Goal: Task Accomplishment & Management: Manage account settings

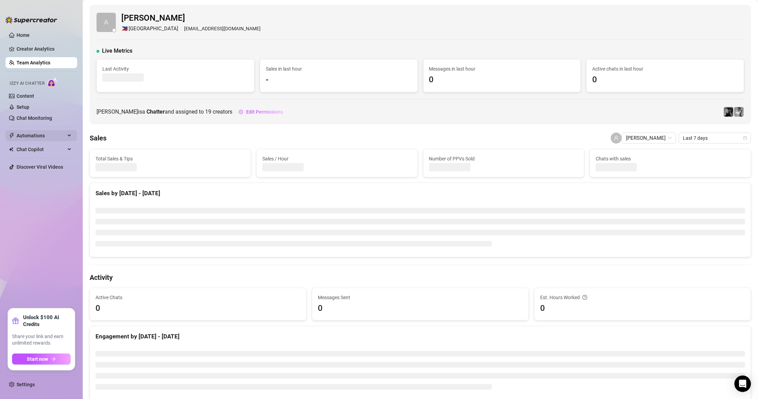
click at [56, 140] on span "Automations" at bounding box center [41, 135] width 49 height 11
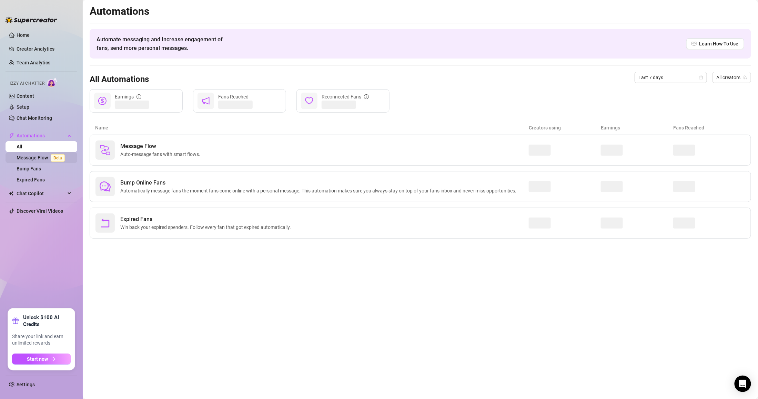
click at [53, 160] on span "Beta" at bounding box center [58, 158] width 14 height 8
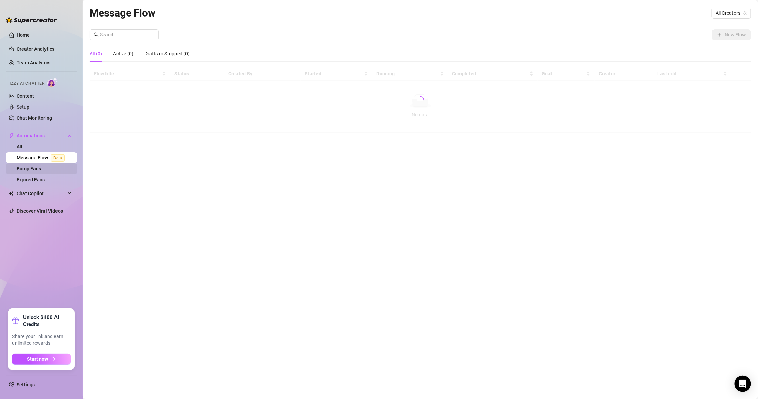
click at [41, 172] on link "Bump Fans" at bounding box center [29, 169] width 24 height 6
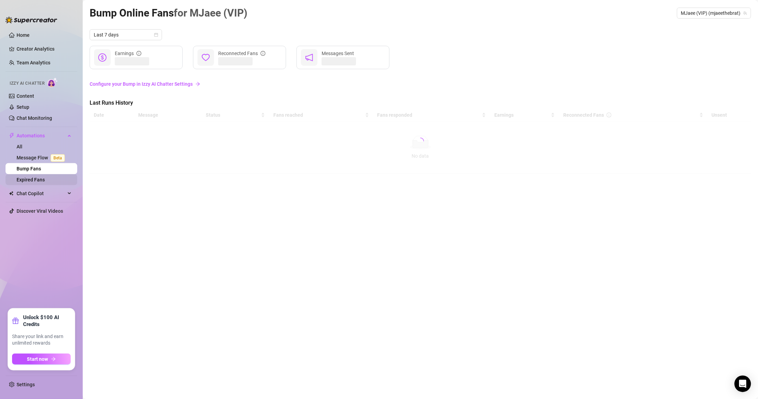
click at [45, 182] on link "Expired Fans" at bounding box center [31, 180] width 28 height 6
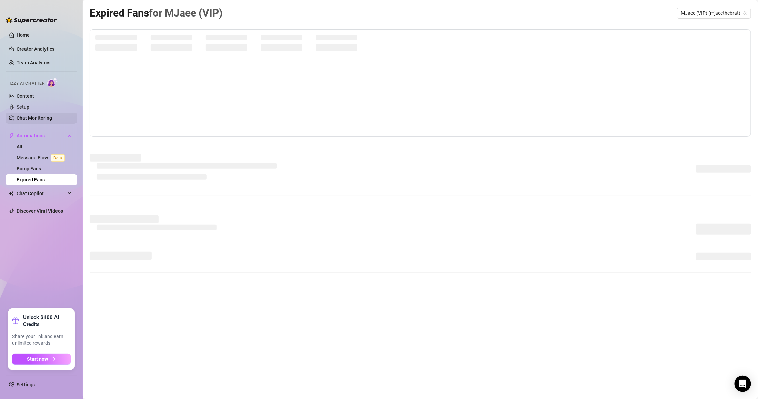
click at [49, 116] on link "Chat Monitoring" at bounding box center [34, 118] width 35 height 6
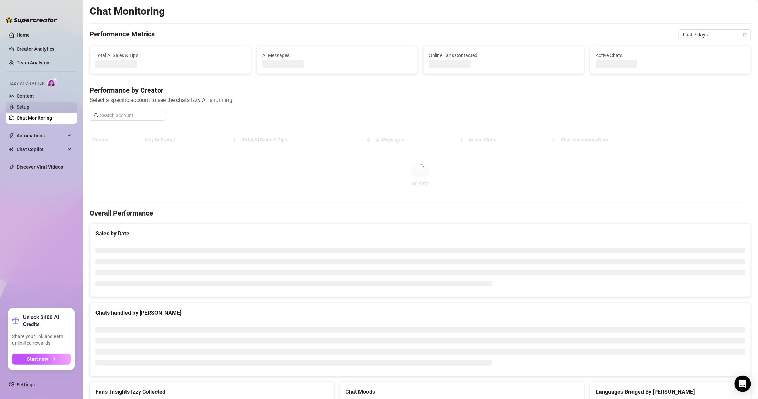
click at [29, 107] on link "Setup" at bounding box center [23, 107] width 13 height 6
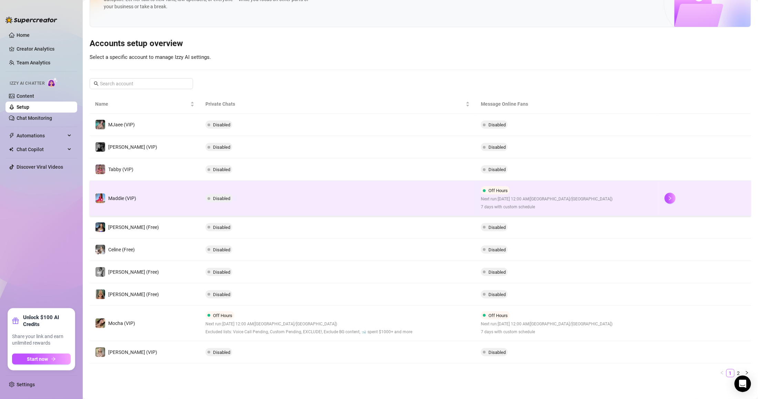
scroll to position [42, 0]
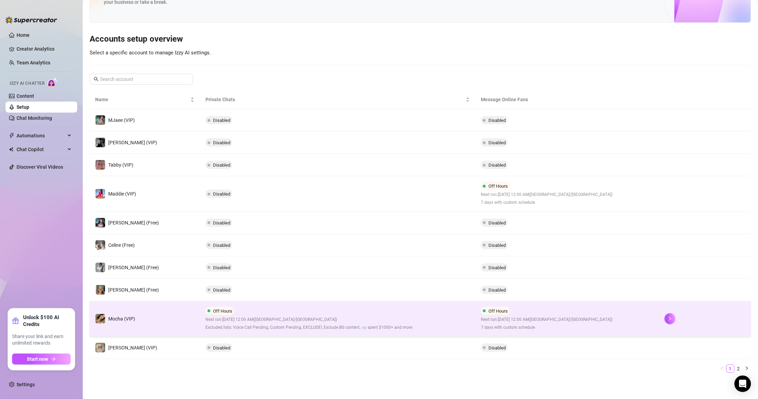
click at [549, 325] on span "7 days with custom schedule" at bounding box center [547, 328] width 132 height 7
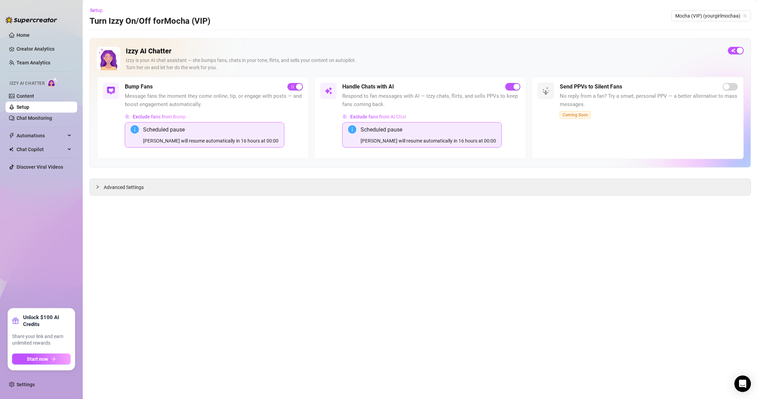
click at [737, 50] on div "button" at bounding box center [740, 51] width 6 height 6
